Goal: Browse casually: Explore the website without a specific task or goal

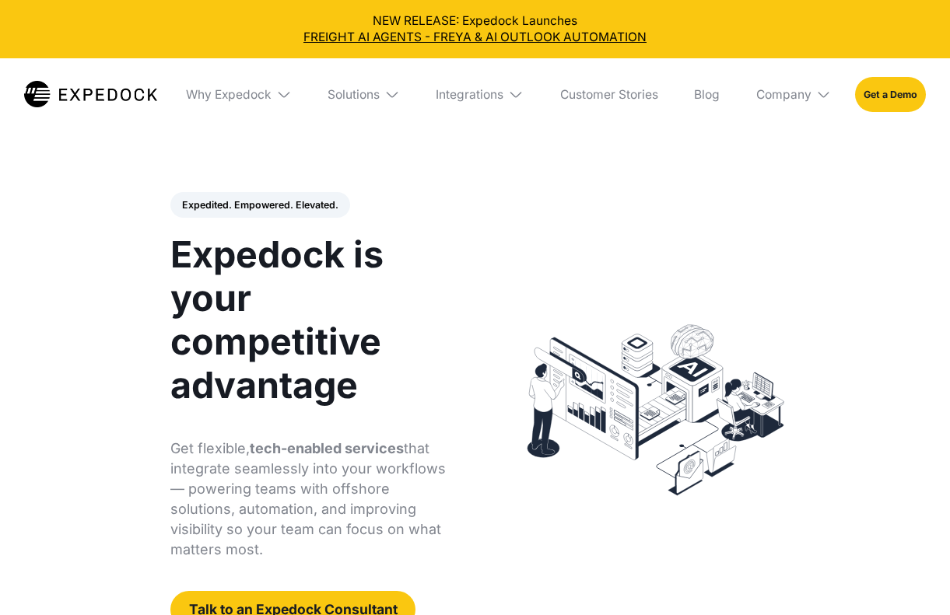
select select
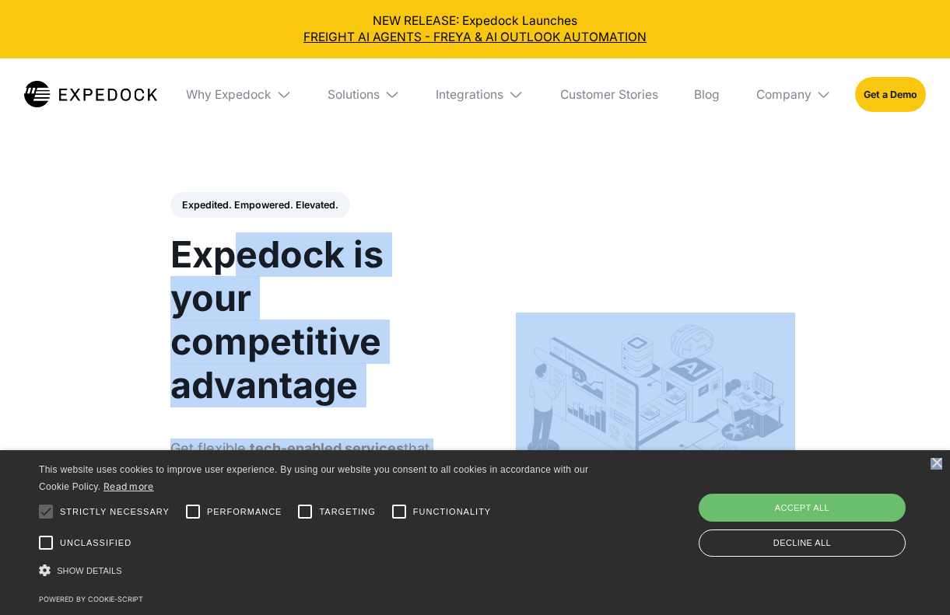
drag, startPoint x: 242, startPoint y: 275, endPoint x: 260, endPoint y: 468, distance: 194.5
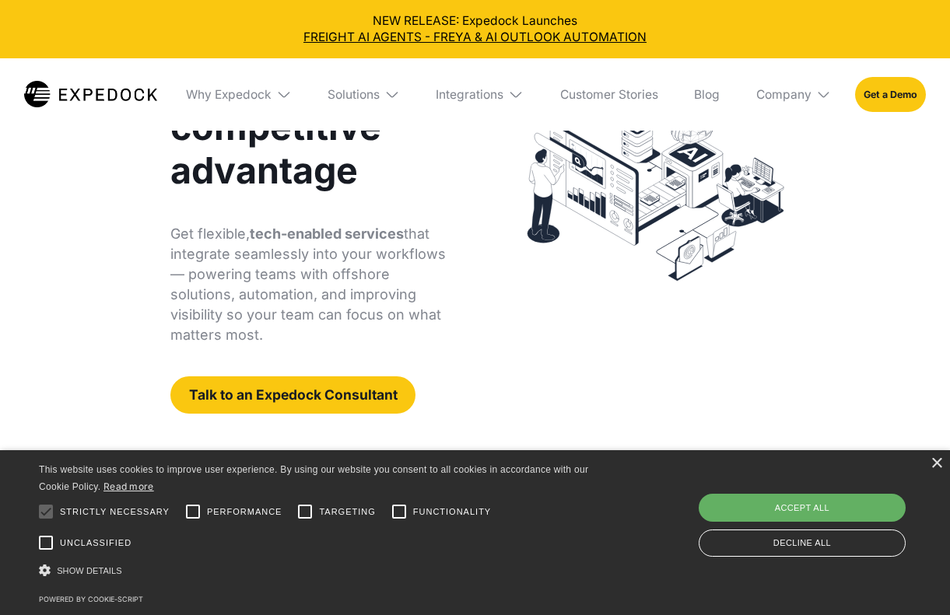
click at [813, 517] on div "Accept all" at bounding box center [802, 508] width 207 height 28
checkbox input "true"
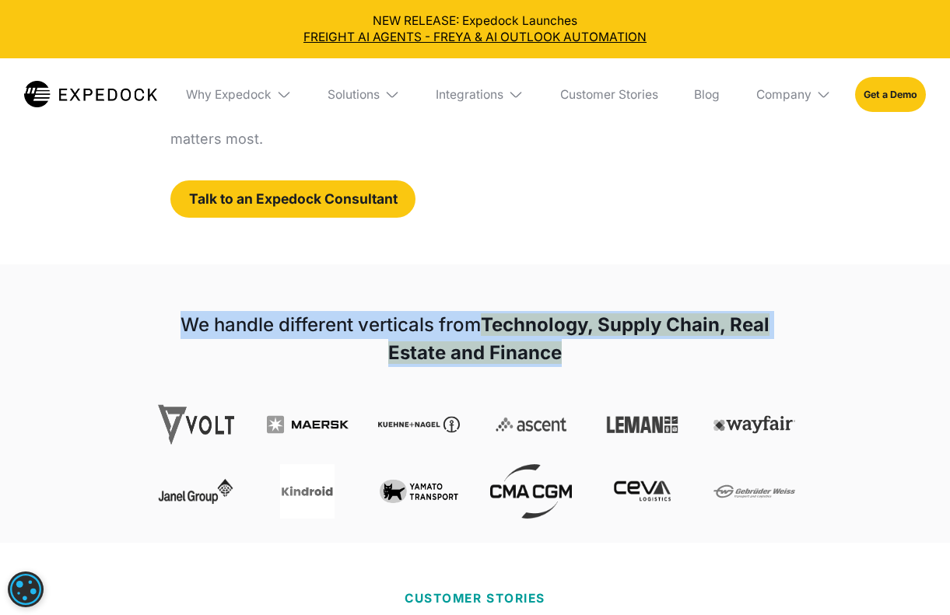
drag, startPoint x: 526, startPoint y: 282, endPoint x: 614, endPoint y: 359, distance: 117.4
click at [614, 359] on div "We handle different verticals from Technology, Supply Chain, Real Estate and Fi…" at bounding box center [474, 403] width 677 height 278
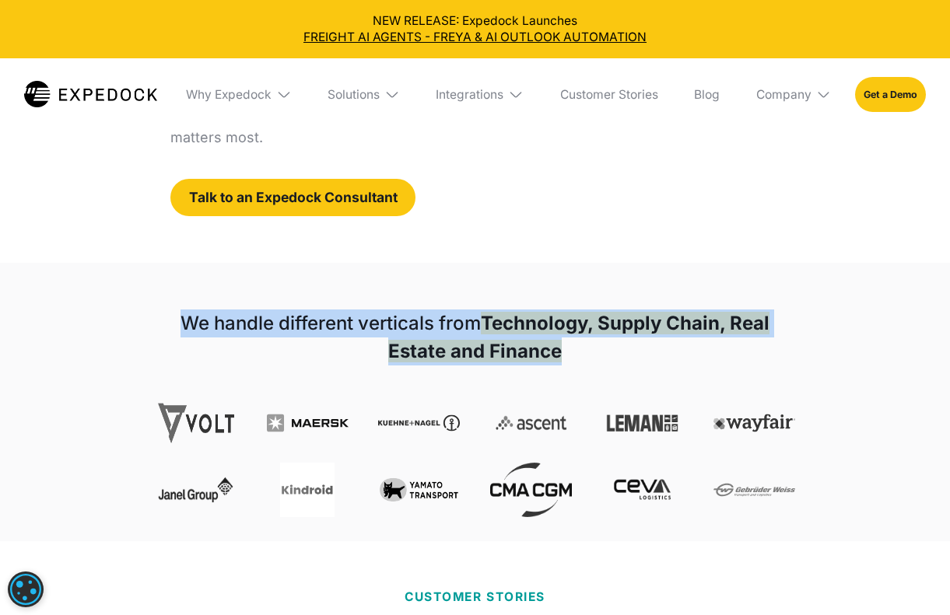
click at [614, 359] on h1 "We handle different verticals from Technology, Supply Chain, Real Estate and Fi…" at bounding box center [474, 338] width 639 height 56
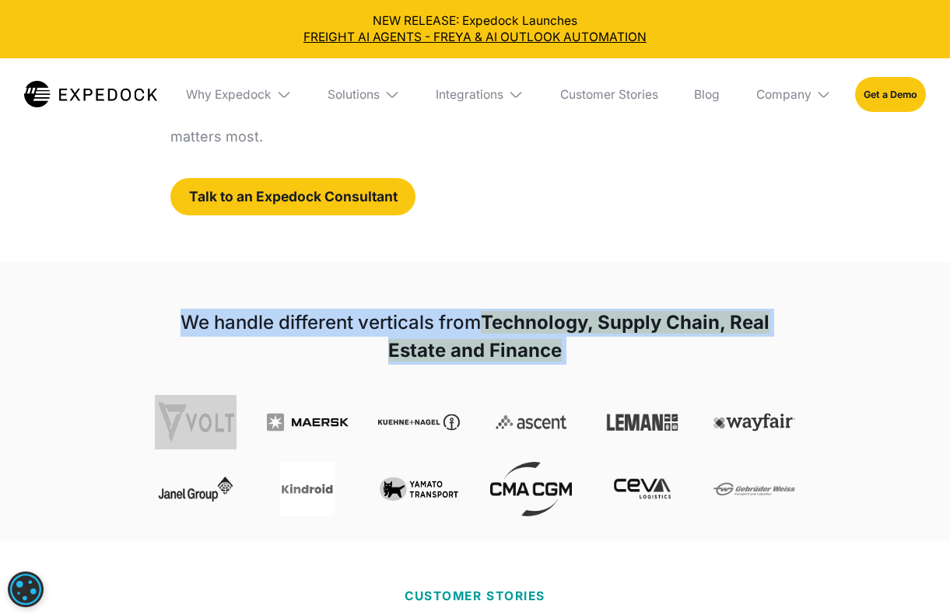
drag, startPoint x: 614, startPoint y: 359, endPoint x: 614, endPoint y: 278, distance: 80.9
click at [614, 278] on div "We handle different verticals from Technology, Supply Chain, Real Estate and Fi…" at bounding box center [474, 401] width 677 height 278
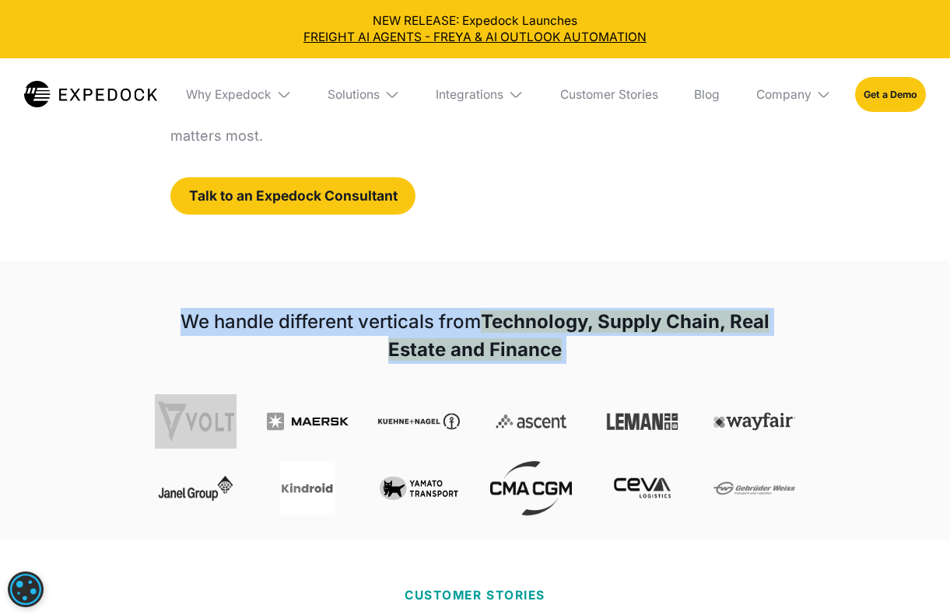
click at [614, 278] on div "We handle different verticals from Technology, Supply Chain, Real Estate and Fi…" at bounding box center [474, 400] width 677 height 278
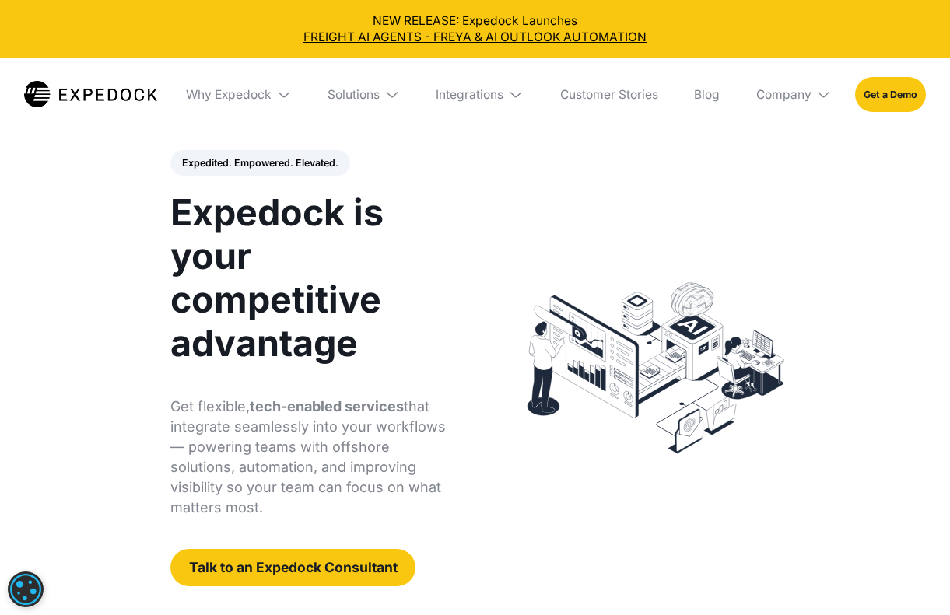
scroll to position [34, 0]
